Goal: Information Seeking & Learning: Learn about a topic

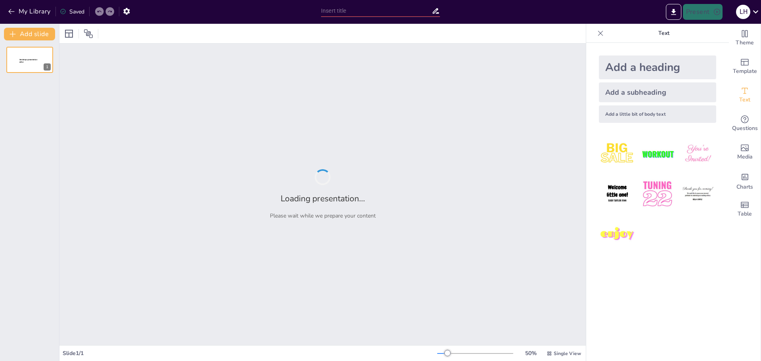
type input "Integrating AI in Education: Enhancing Faculty Effectiveness with Zoom AI Compa…"
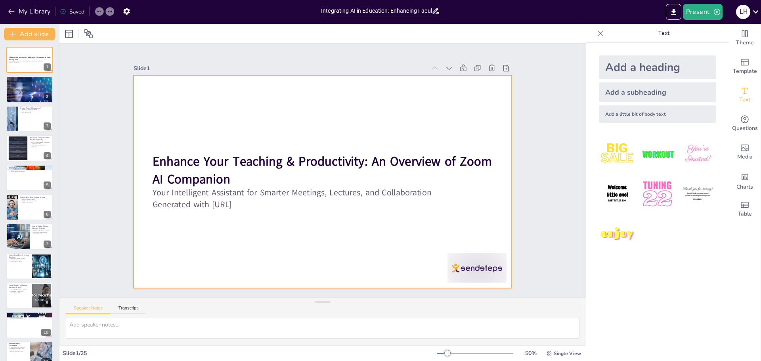
checkbox input "true"
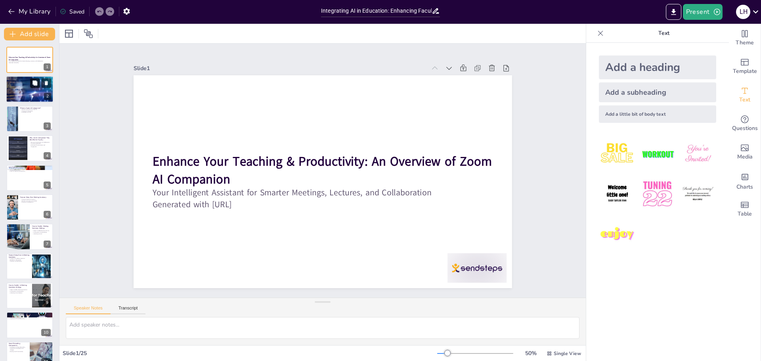
checkbox input "true"
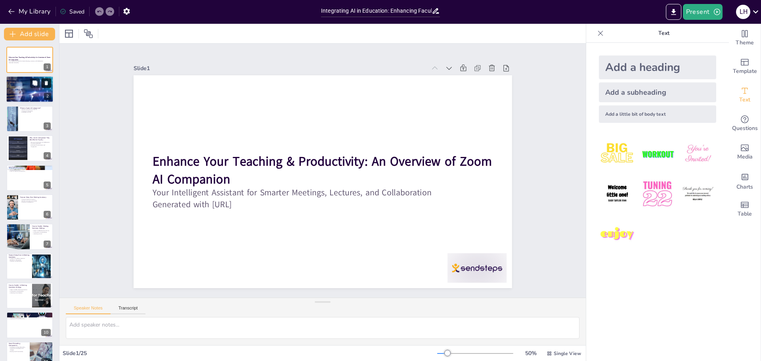
checkbox input "true"
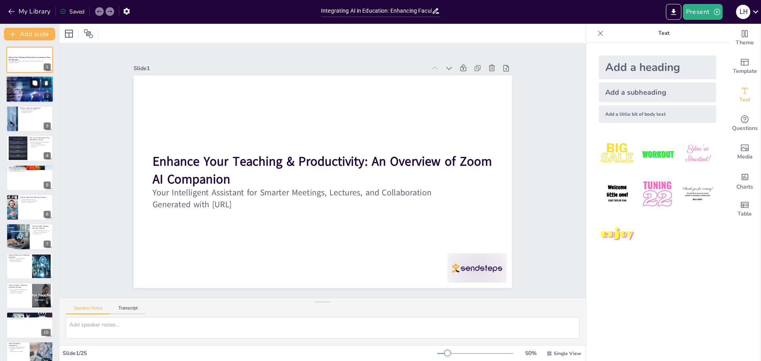
click at [39, 86] on button at bounding box center [35, 83] width 10 height 10
type textarea "Understanding the definition and purpose of Zoom AI Companion is crucial for it…"
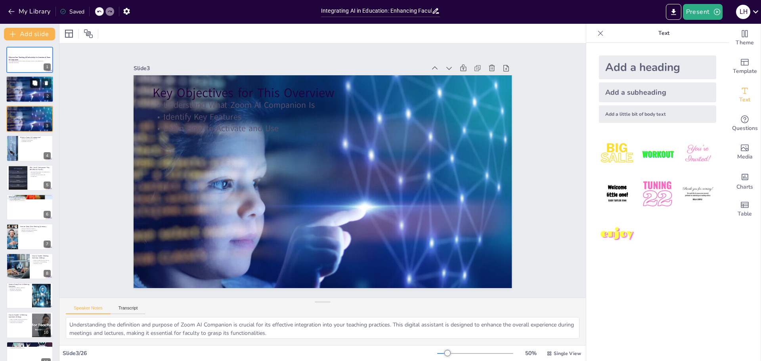
checkbox input "true"
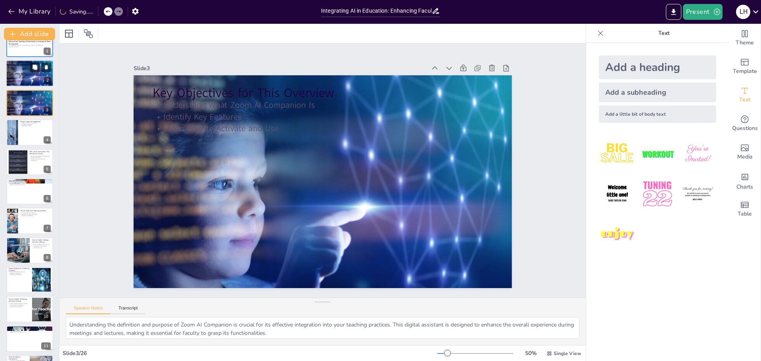
checkbox input "true"
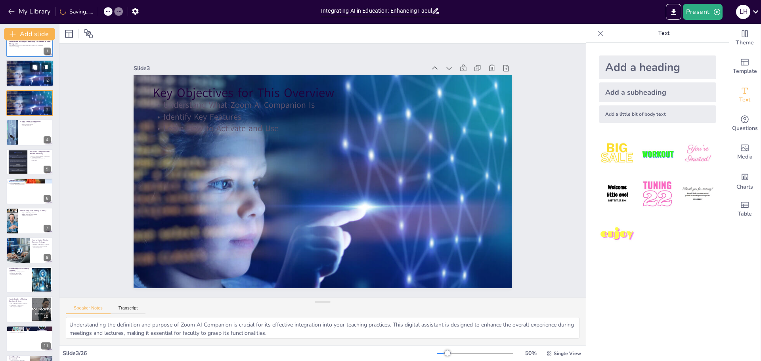
checkbox input "true"
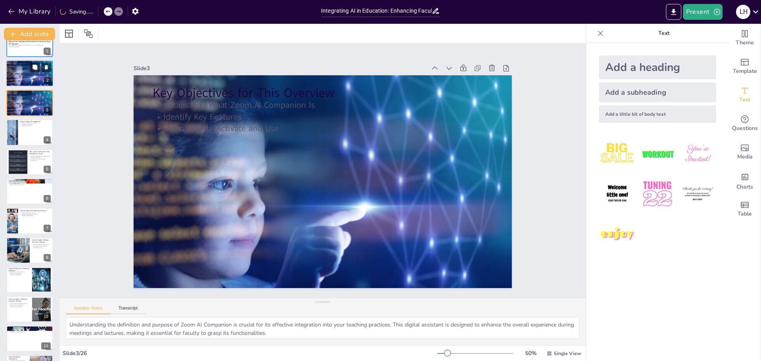
scroll to position [32, 0]
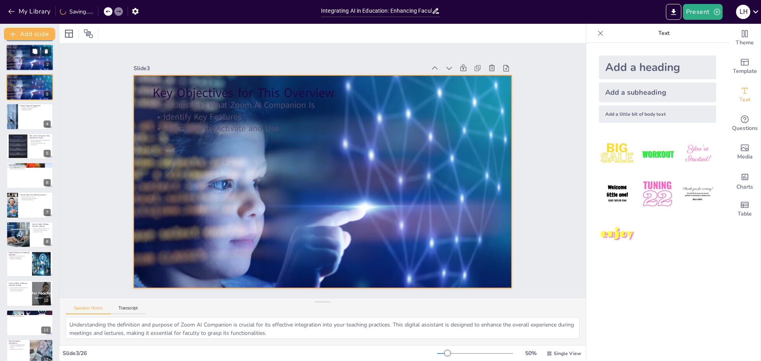
checkbox input "true"
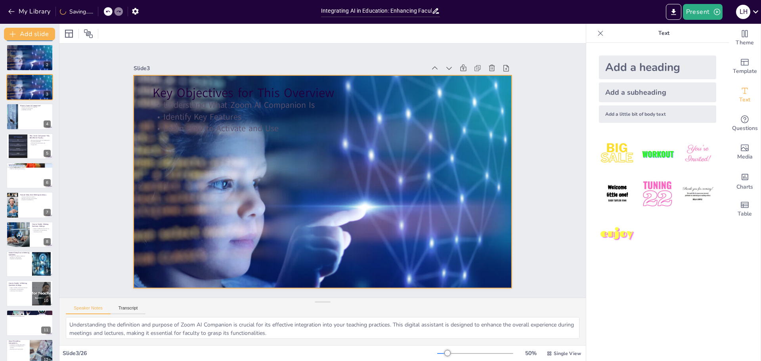
checkbox input "true"
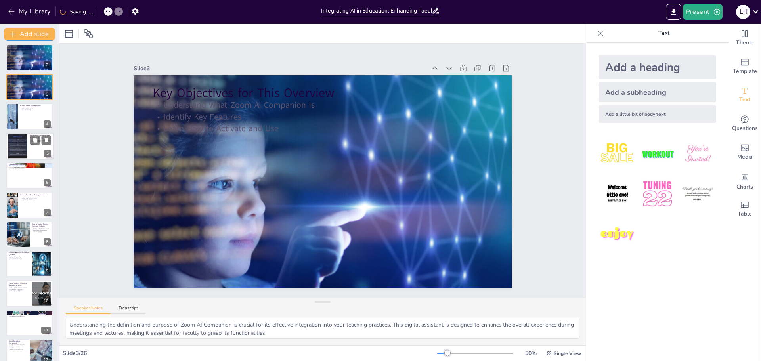
checkbox input "true"
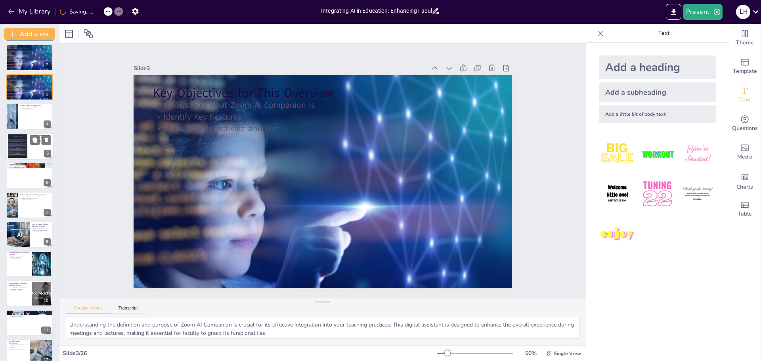
checkbox input "true"
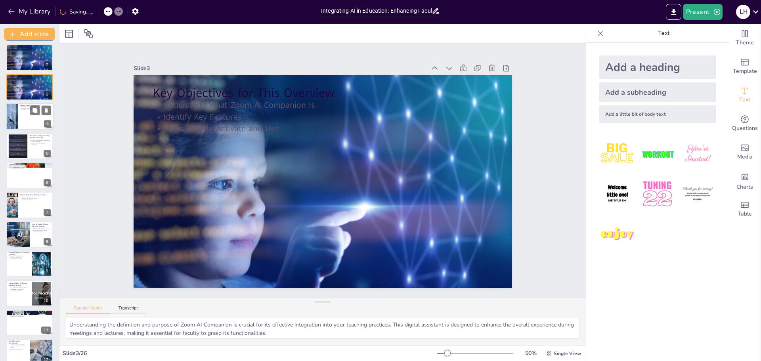
checkbox input "true"
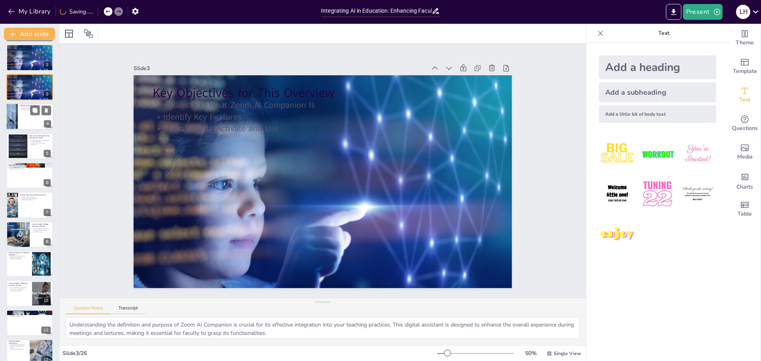
checkbox input "true"
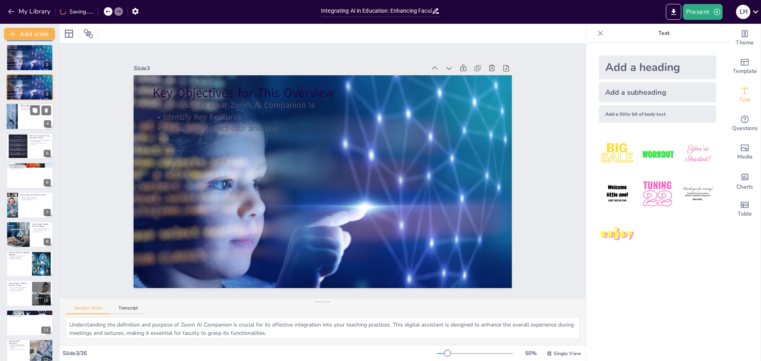
checkbox input "true"
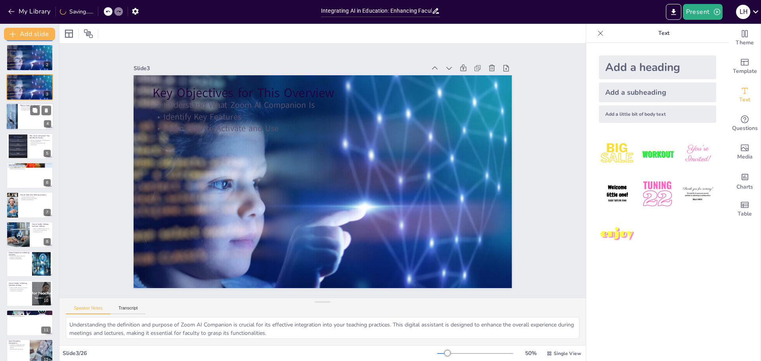
click at [20, 119] on div at bounding box center [30, 116] width 48 height 27
type textarea "Understanding the definition of Zoom AI Companion is essential for faculty as i…"
checkbox input "true"
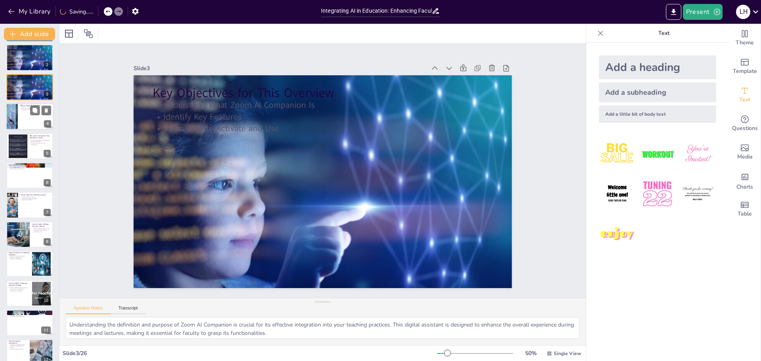
checkbox input "true"
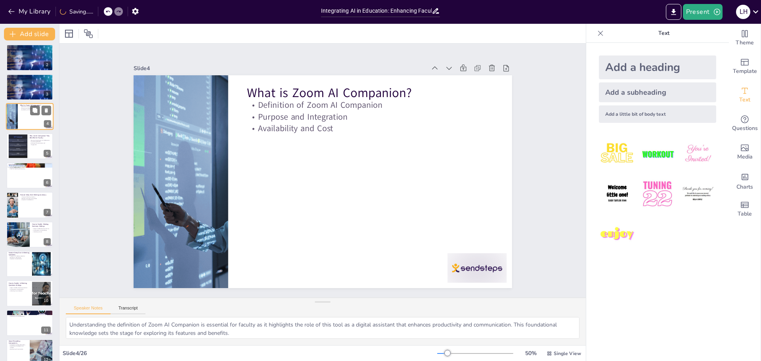
scroll to position [0, 0]
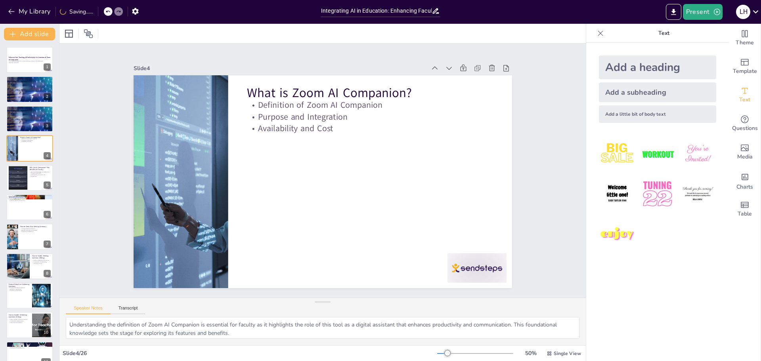
checkbox input "true"
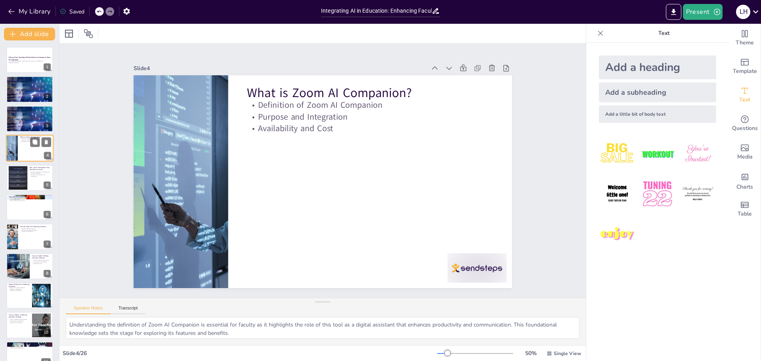
checkbox input "true"
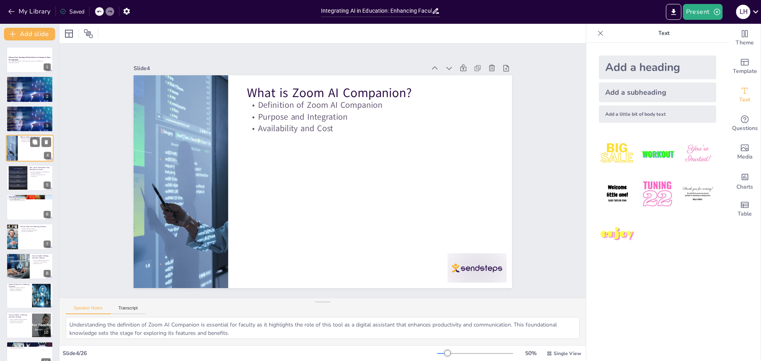
checkbox input "true"
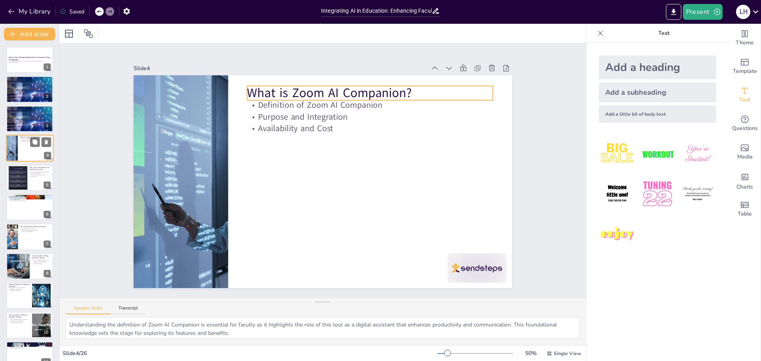
click at [23, 136] on p "What is Zoom AI Companion?" at bounding box center [35, 137] width 31 height 2
checkbox input "true"
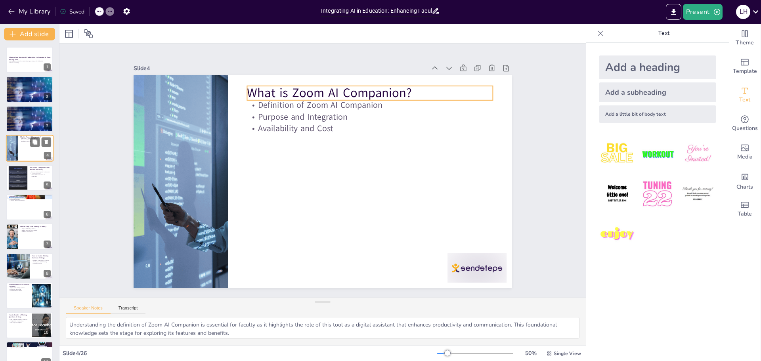
checkbox input "true"
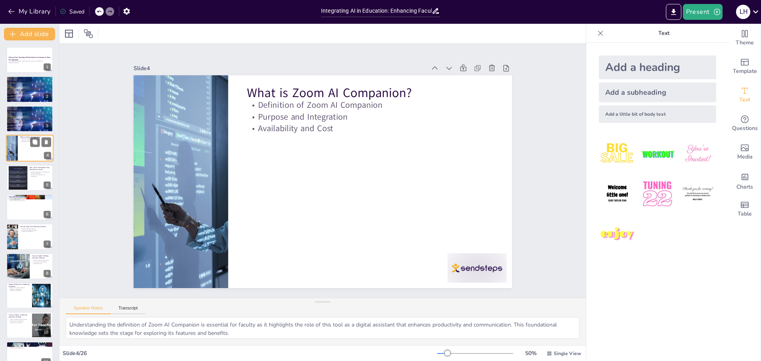
checkbox input "true"
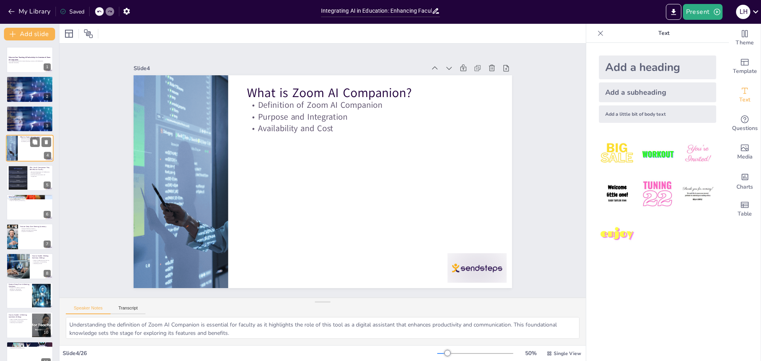
checkbox input "true"
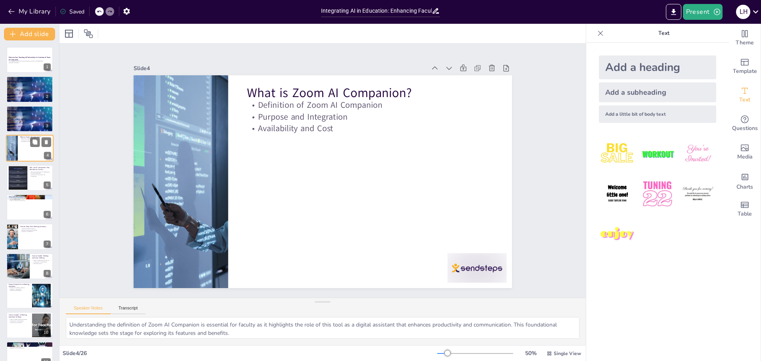
checkbox input "true"
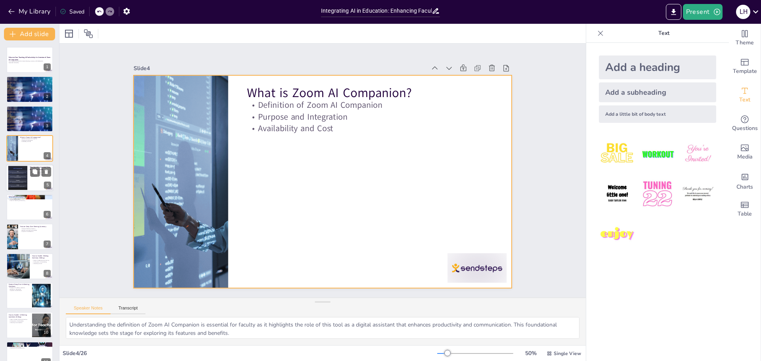
checkbox input "true"
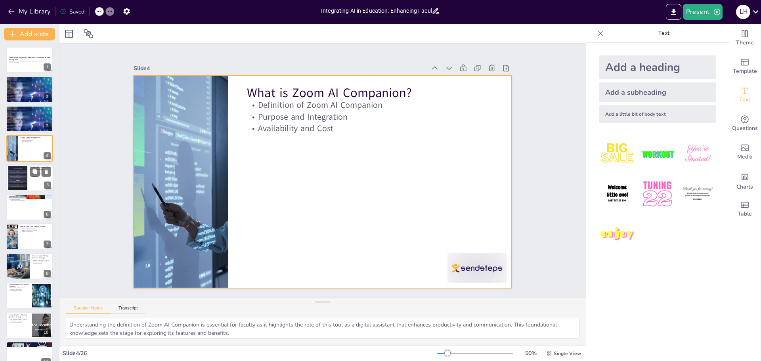
checkbox input "true"
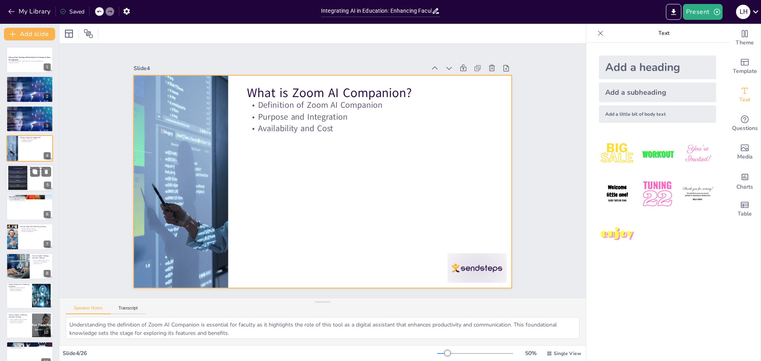
checkbox input "true"
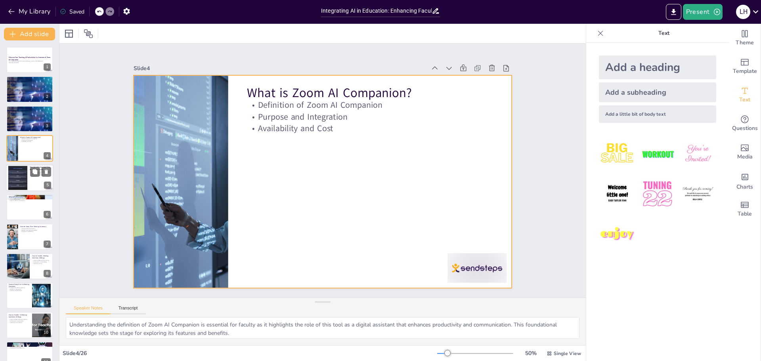
checkbox input "true"
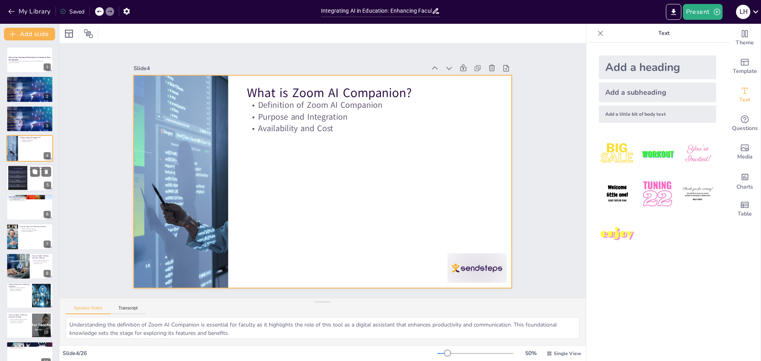
checkbox input "true"
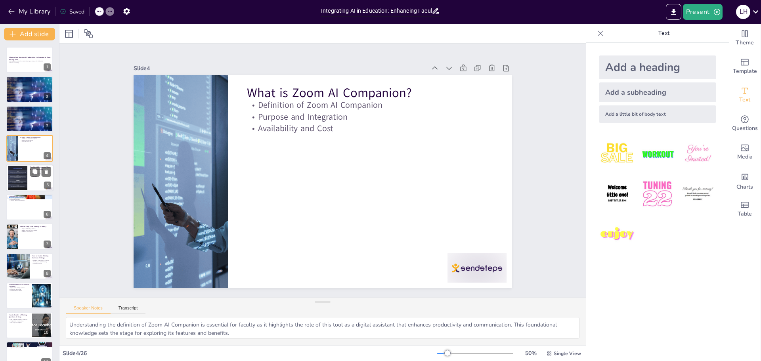
click at [30, 168] on p "Why Use AI Companion? Key Benefits for Faculty" at bounding box center [40, 168] width 21 height 4
type textarea "Understanding how AI Companion maximizes productivity and collaboration is vita…"
checkbox input "true"
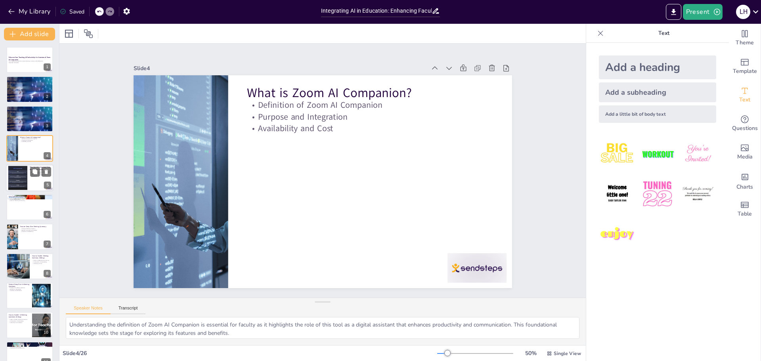
checkbox input "true"
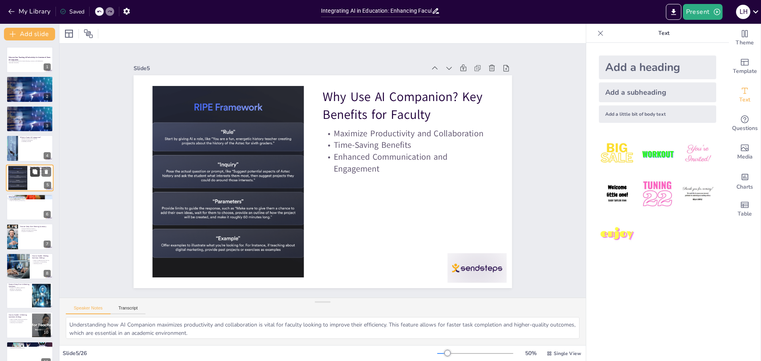
checkbox input "true"
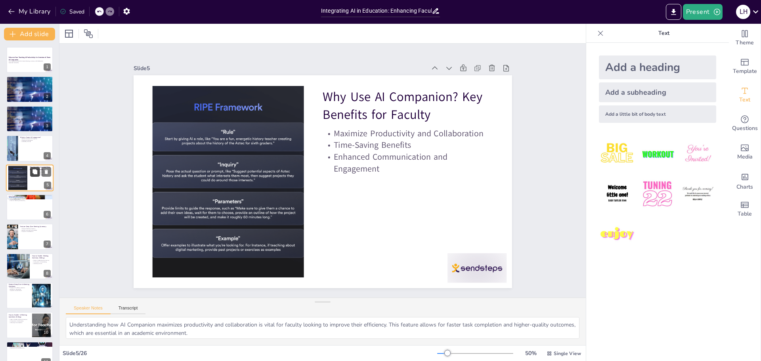
checkbox input "true"
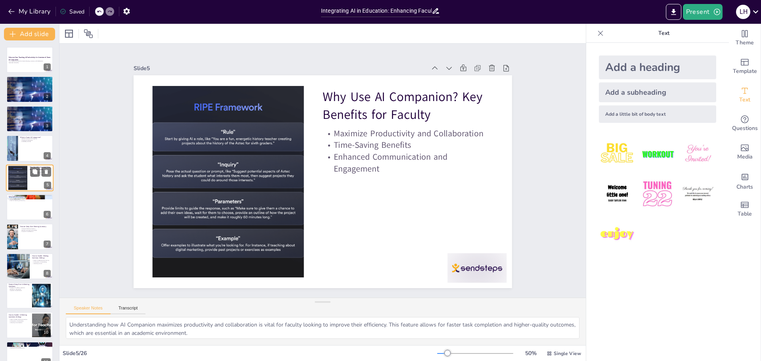
checkbox input "true"
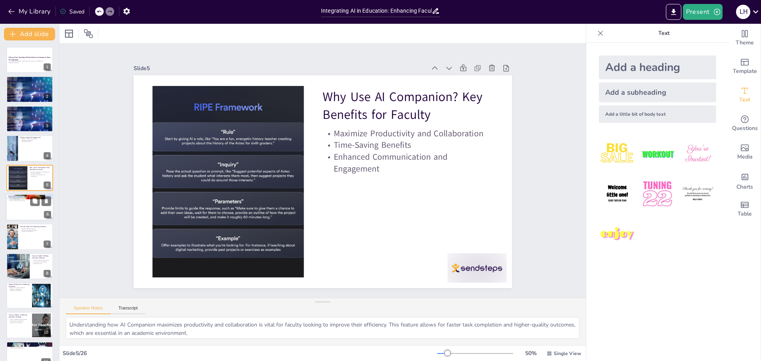
checkbox input "true"
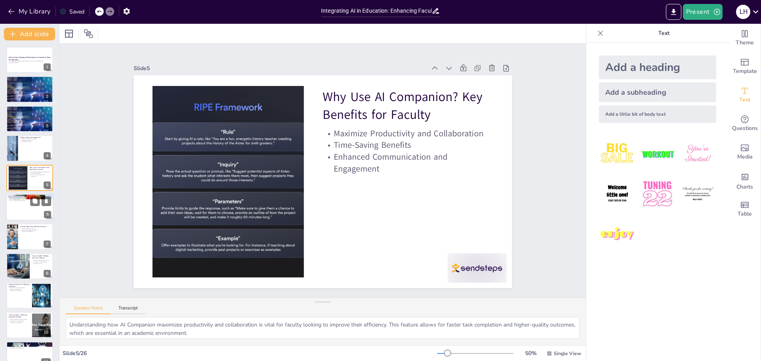
click at [32, 194] on div "Core Features Overview Key Features of Zoom AI Companion Integration into Zoom …" at bounding box center [30, 207] width 48 height 27
type textarea "Understanding the key features of Zoom AI Companion is essential for faculty to…"
checkbox input "true"
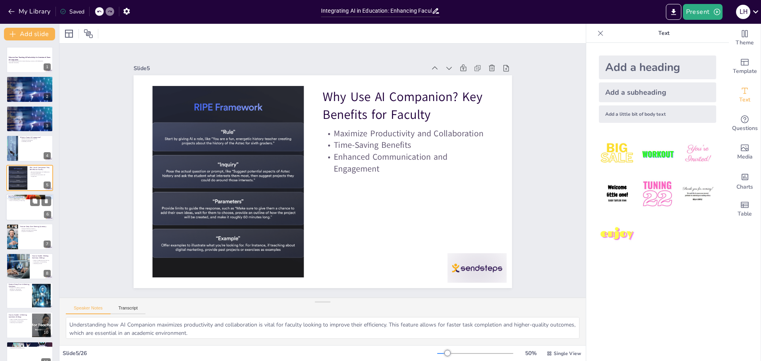
checkbox input "true"
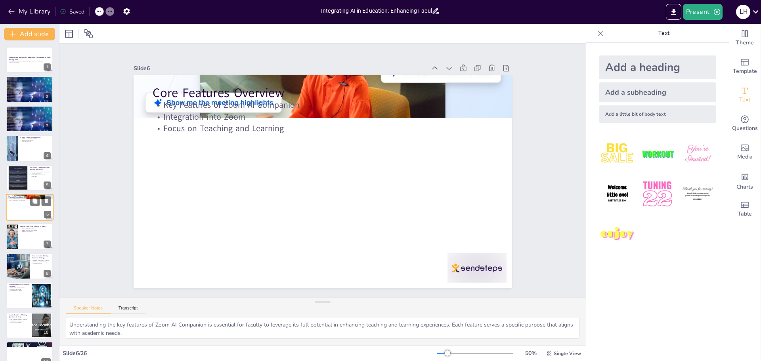
scroll to position [7, 0]
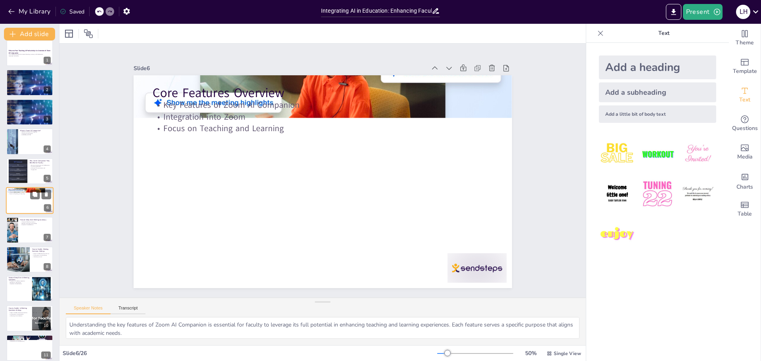
checkbox input "true"
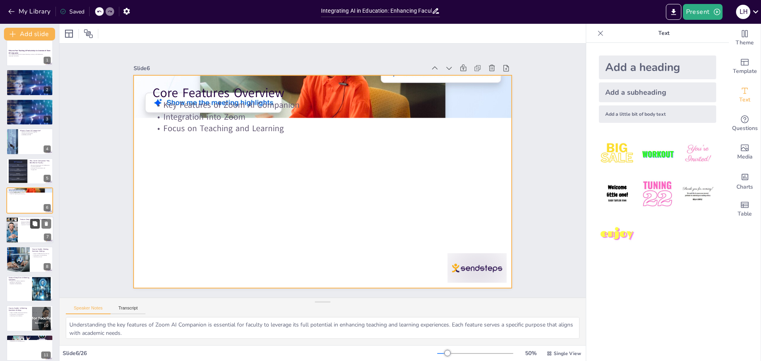
checkbox input "true"
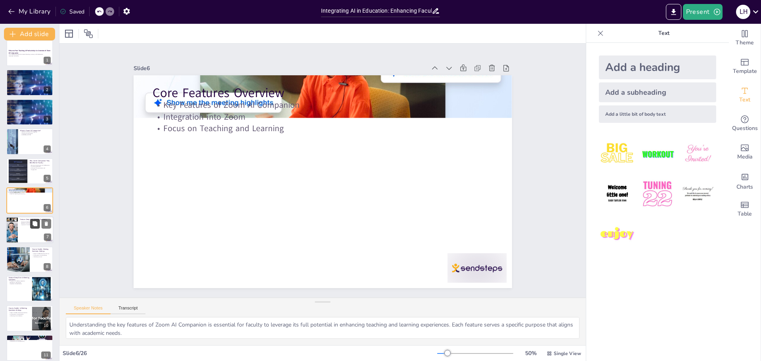
click at [30, 227] on button at bounding box center [35, 224] width 10 height 10
type textarea "Understanding the purpose of the Meeting Summary feature is essential for facul…"
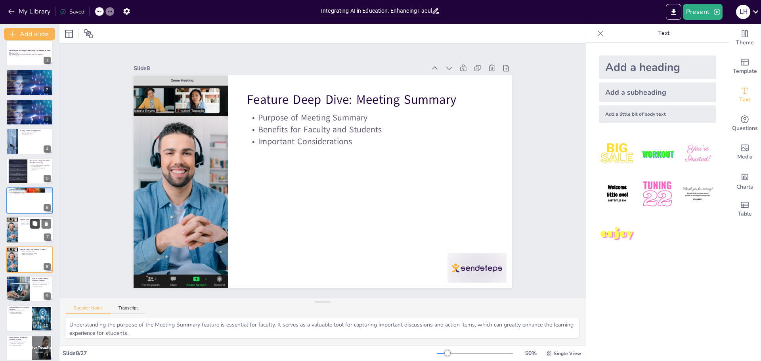
checkbox input "true"
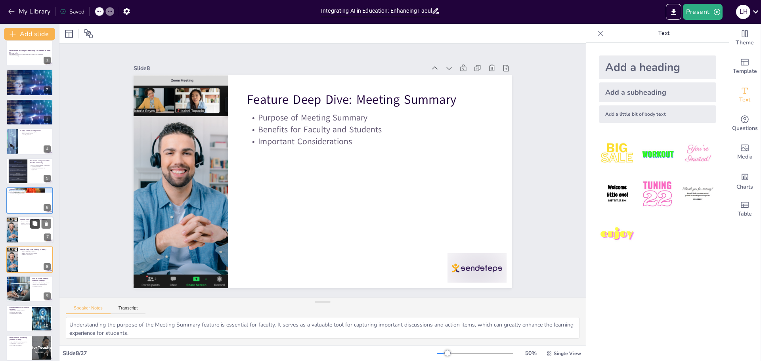
checkbox input "true"
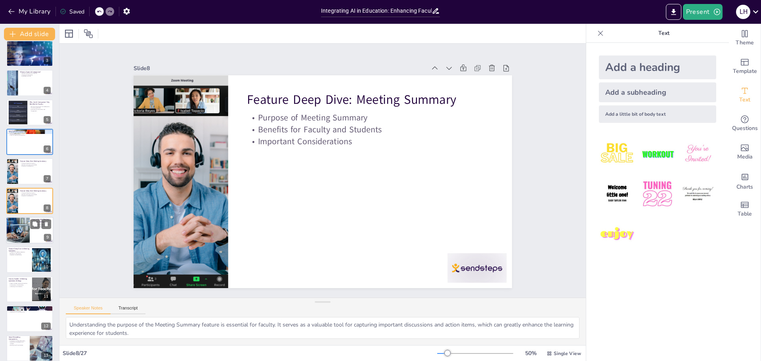
checkbox input "true"
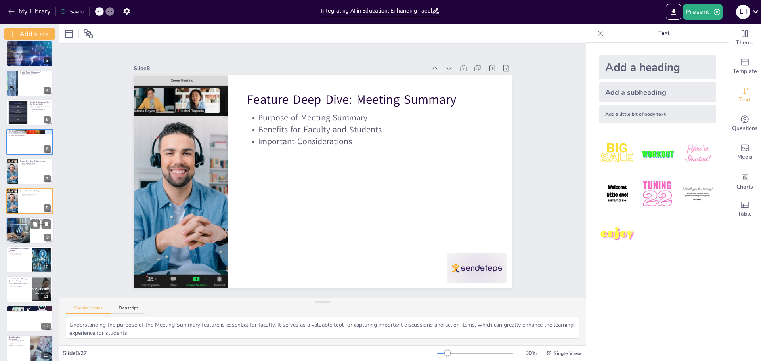
checkbox input "true"
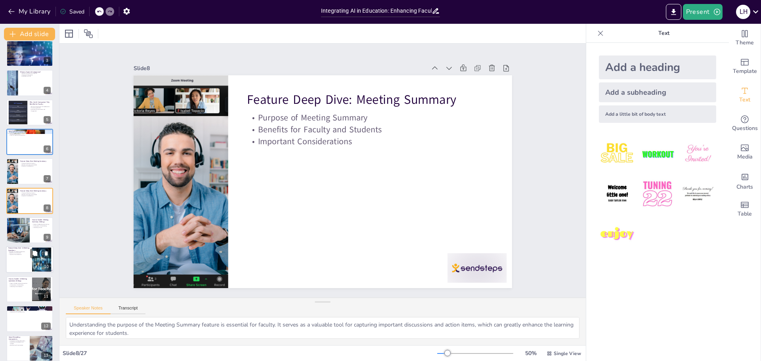
checkbox input "true"
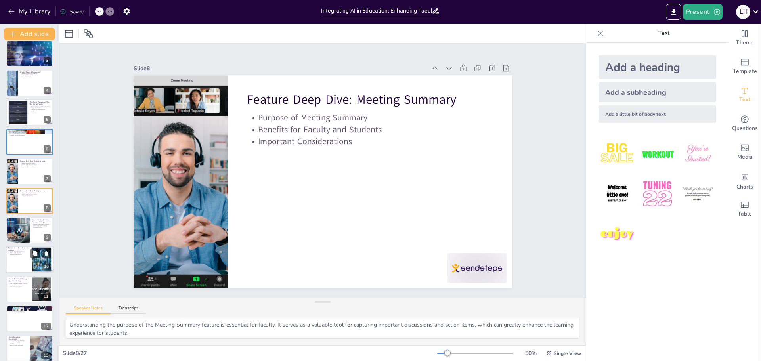
checkbox input "true"
click at [23, 262] on div at bounding box center [30, 260] width 48 height 27
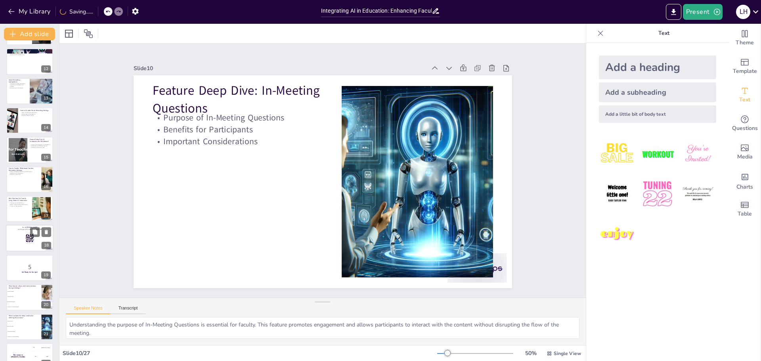
scroll to position [485, 0]
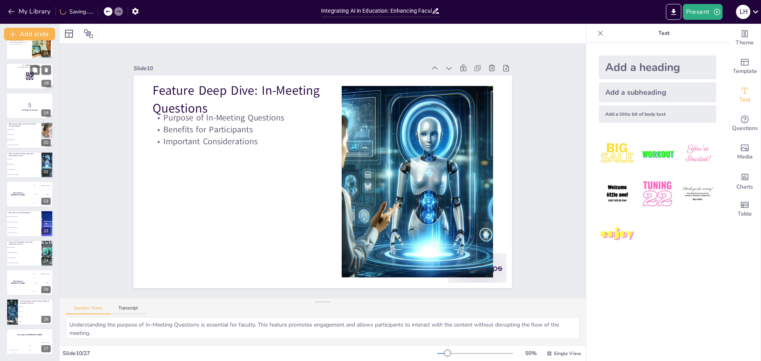
click at [28, 245] on li "By generating ideas" at bounding box center [23, 247] width 35 height 5
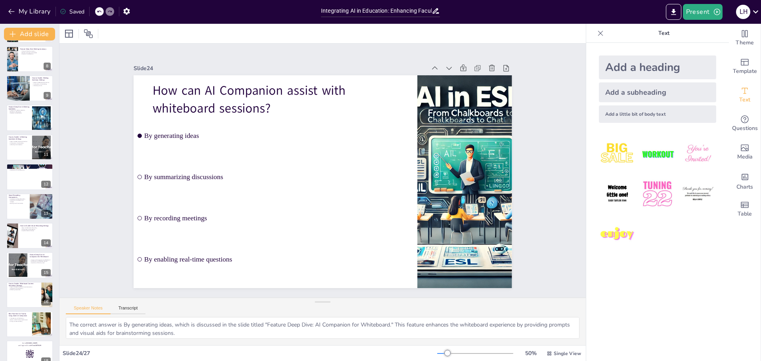
scroll to position [0, 0]
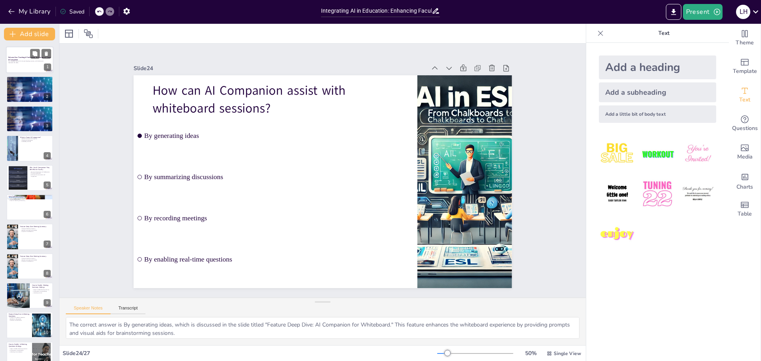
click at [22, 59] on p "Enhance Your Teaching & Productivity: An Overview of Zoom AI Companion" at bounding box center [29, 58] width 43 height 4
